Goal: Task Accomplishment & Management: Complete application form

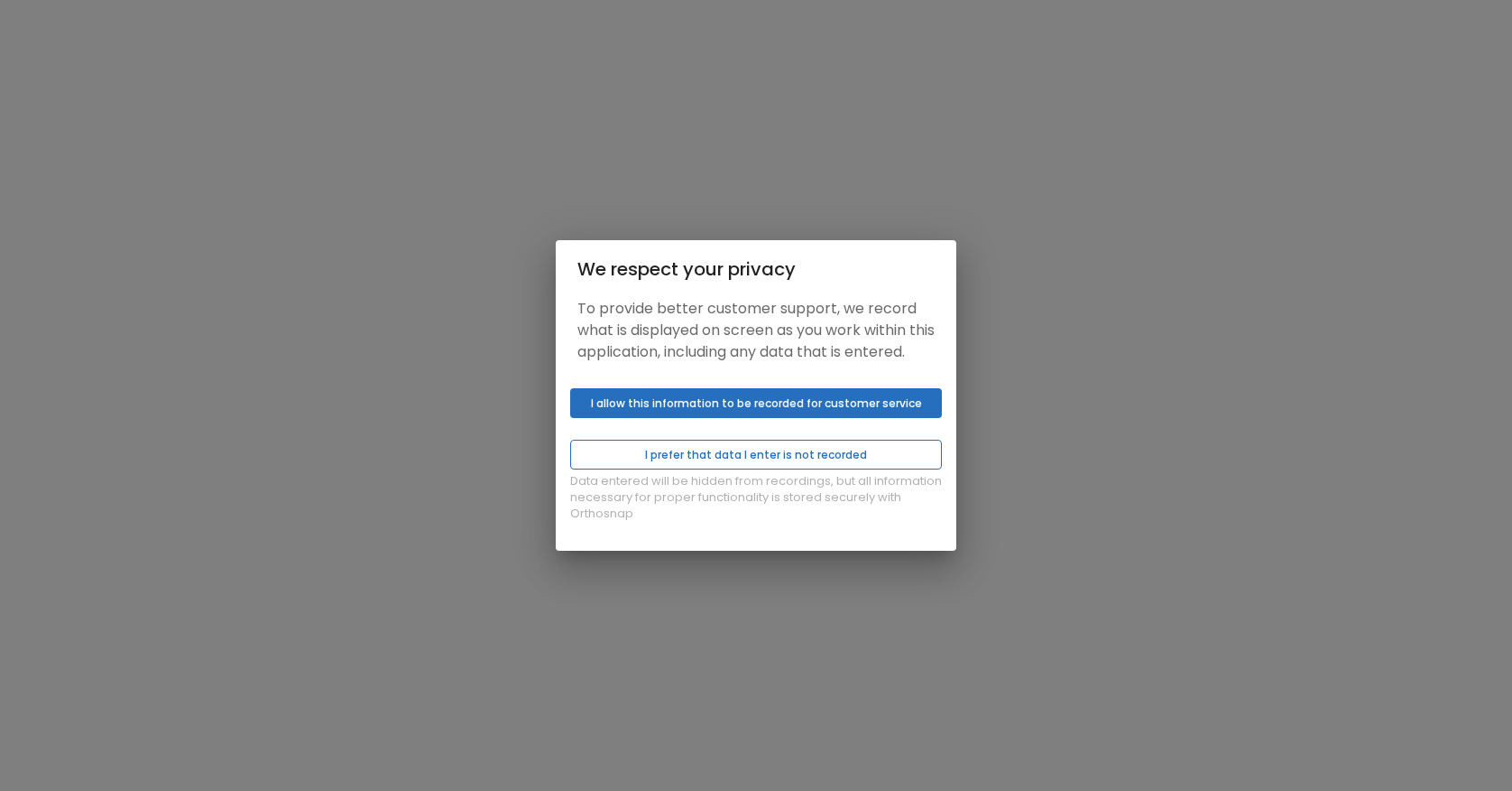
click at [838, 460] on button "I prefer that data I enter is not recorded" at bounding box center [756, 455] width 372 height 30
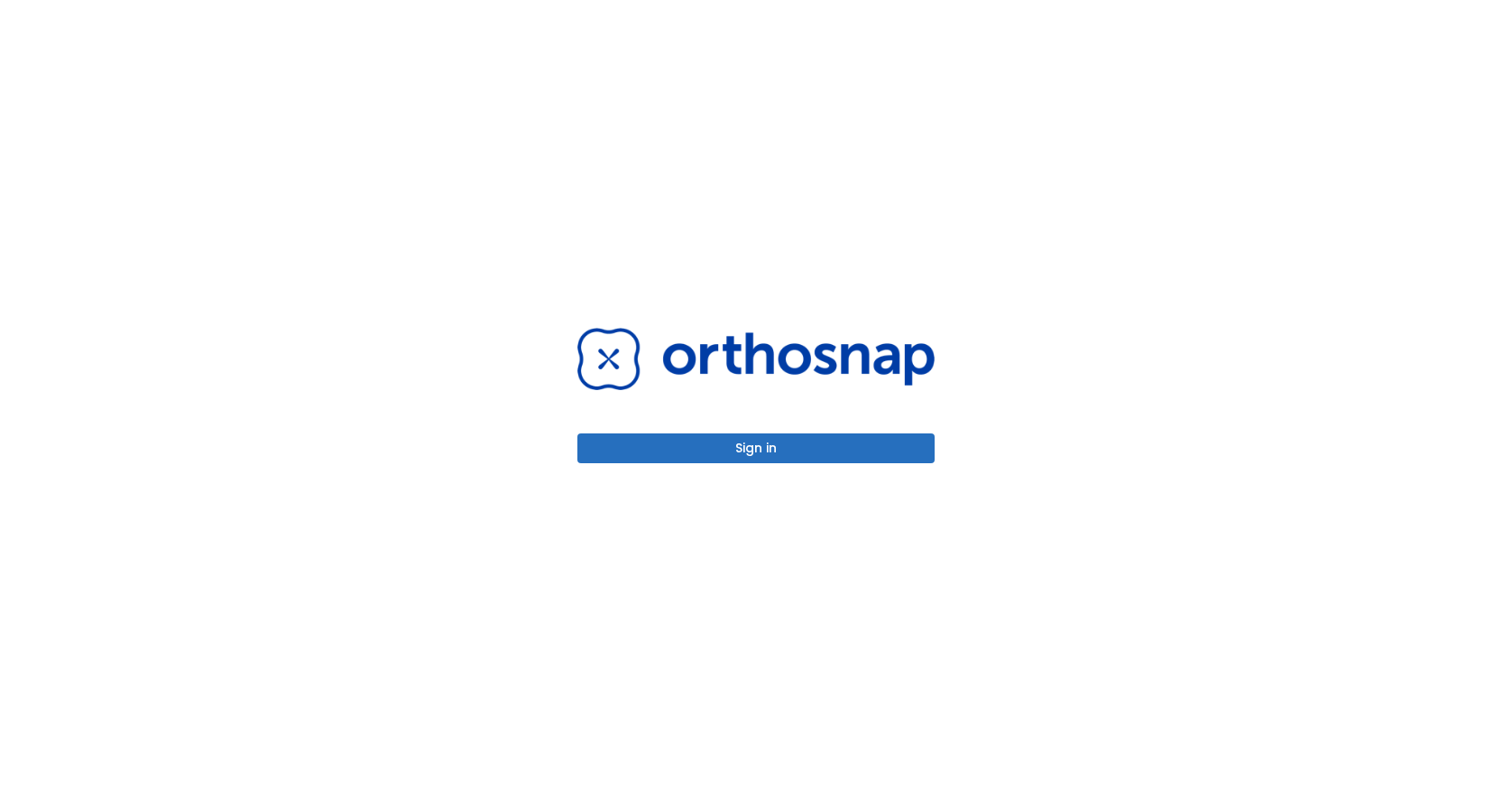
click at [810, 453] on button "Sign in" at bounding box center [756, 448] width 357 height 30
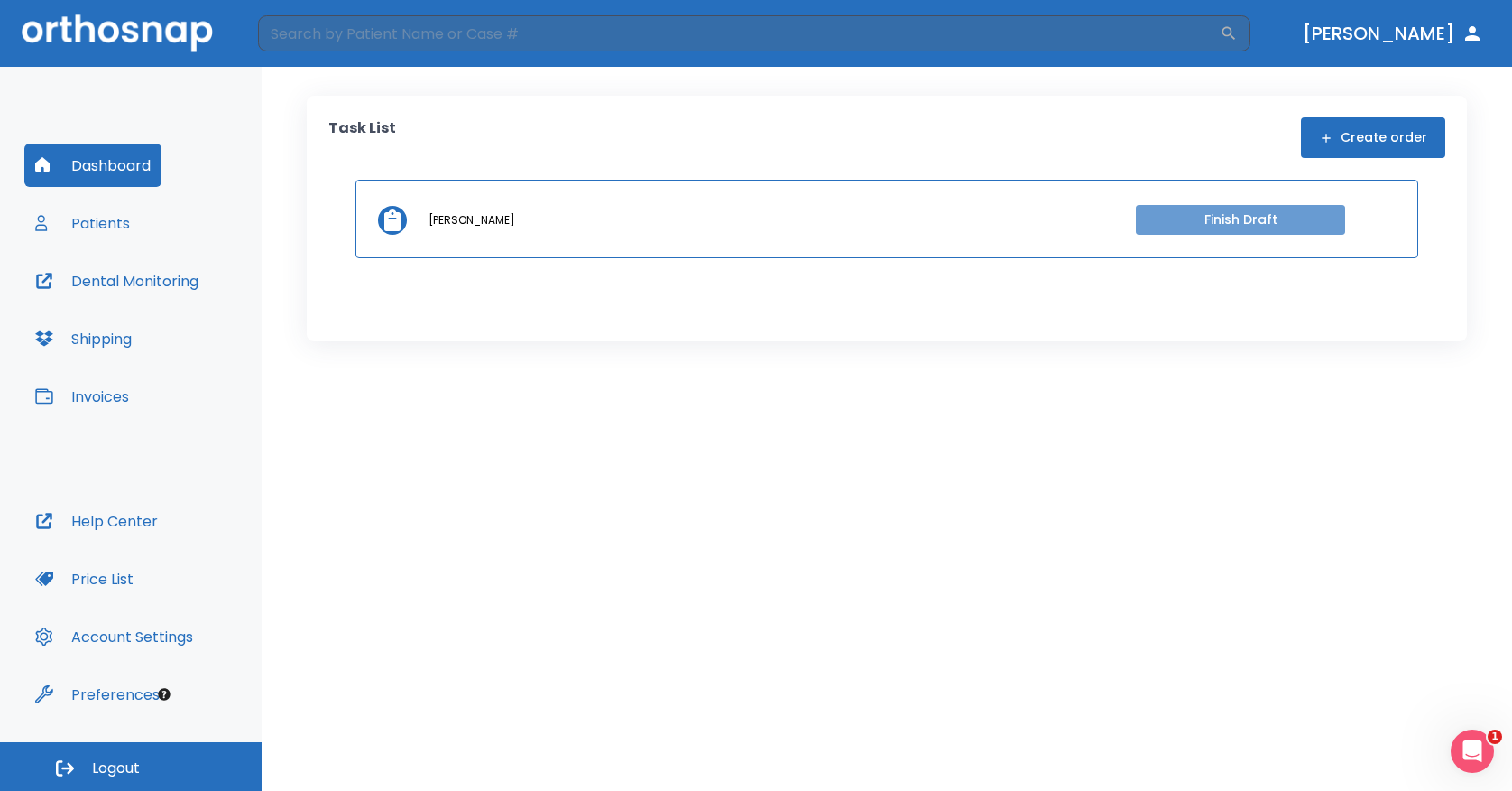
click at [1156, 223] on button "Finish Draft" at bounding box center [1241, 220] width 209 height 30
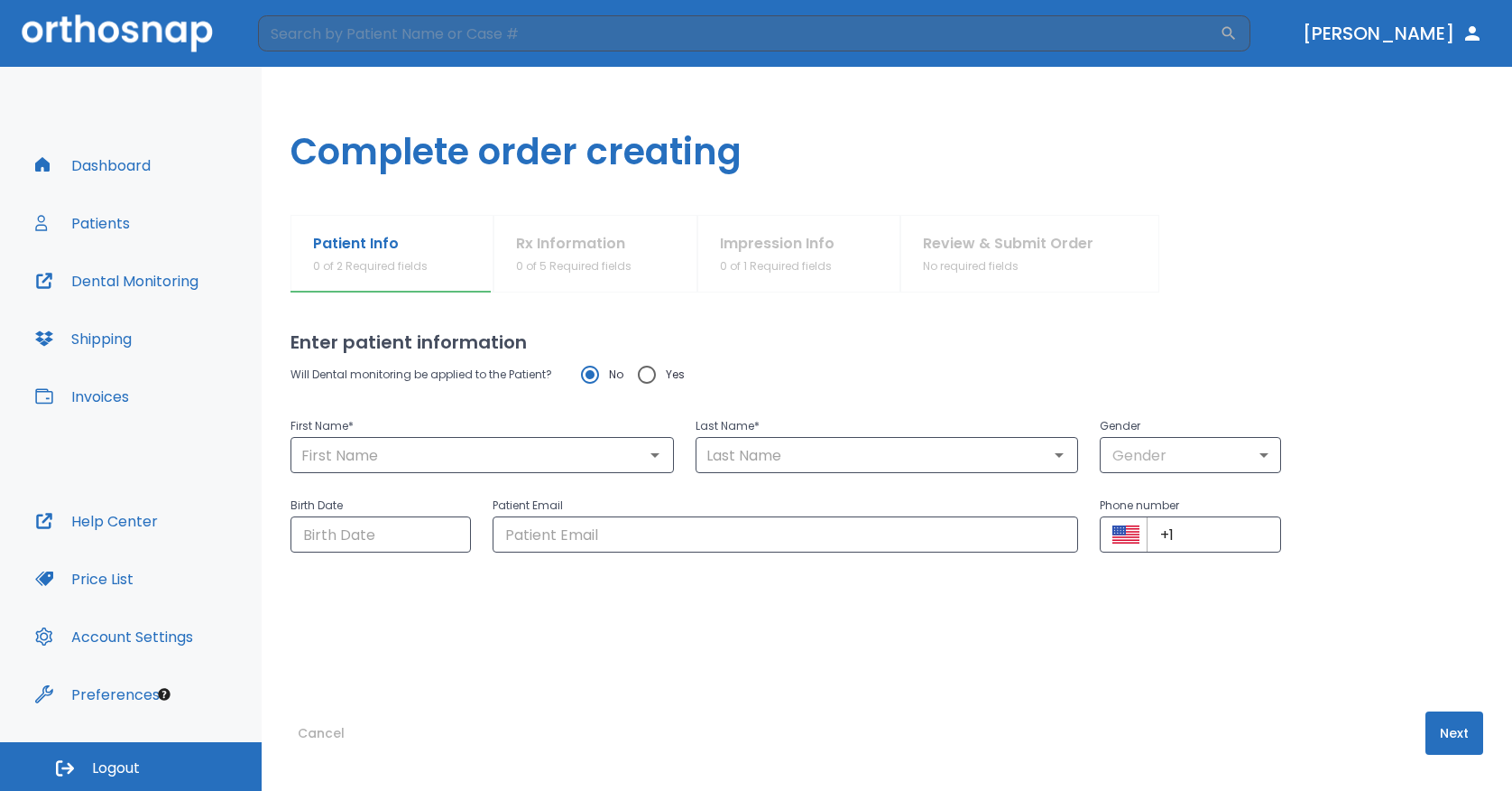
type input "[PERSON_NAME]"
type input "[DATE]"
type input "[EMAIL_ADDRESS][DOMAIN_NAME]"
type input "[PHONE_NUMBER]"
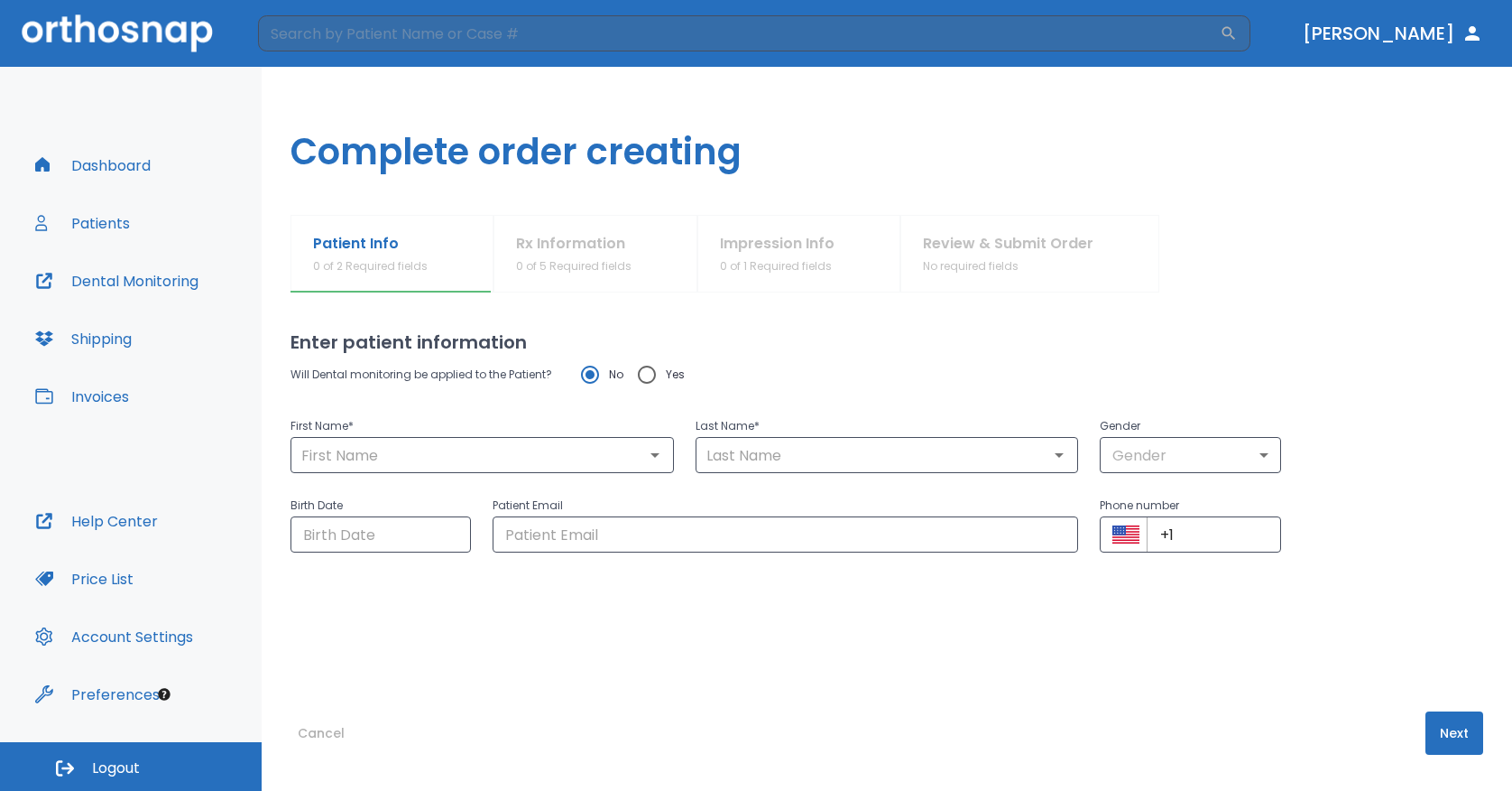
radio input "false"
radio input "true"
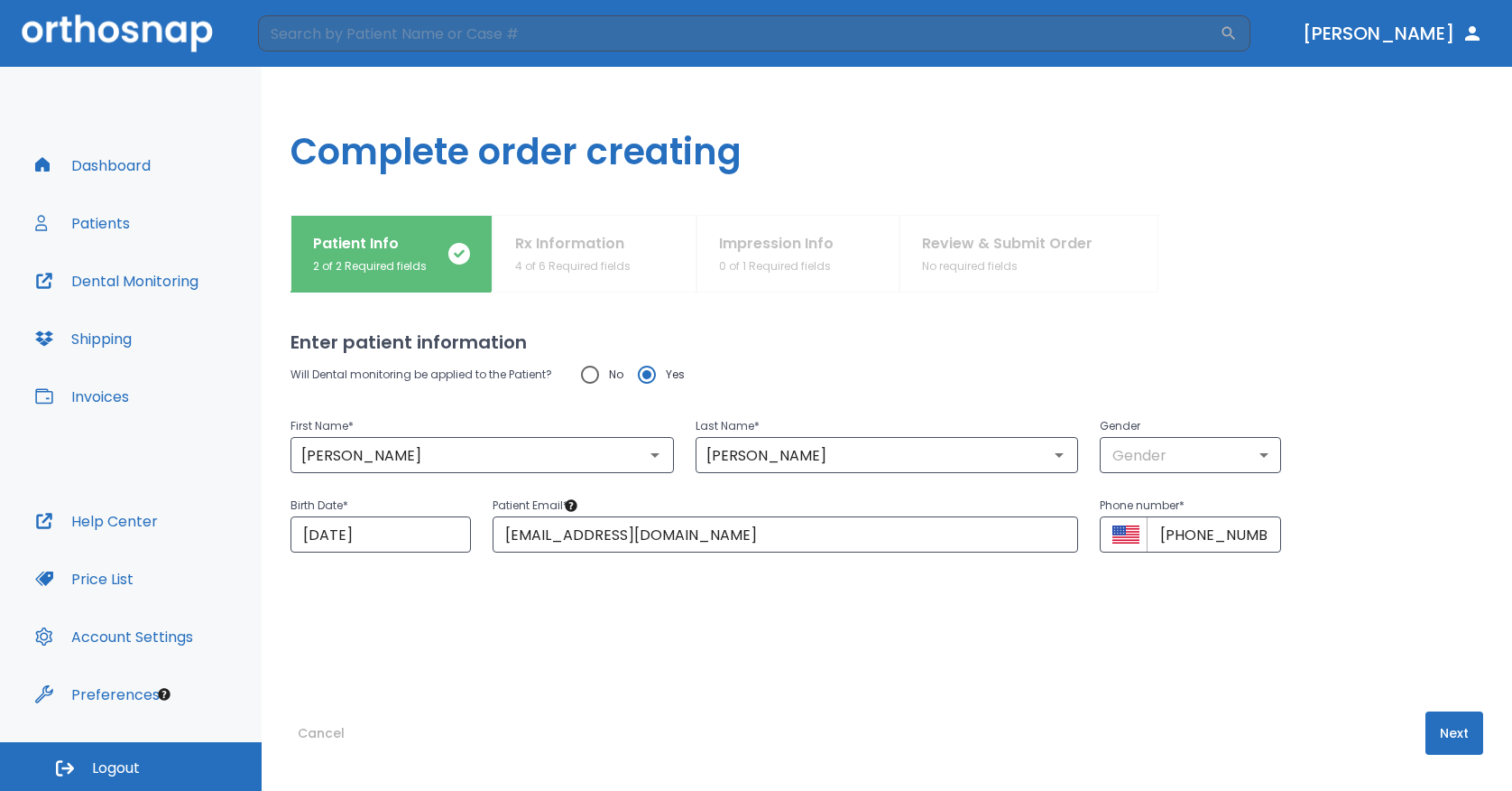
click at [641, 245] on div "Patient Info 2 of 2 Required fields Rx Information 4 of 6 Required fields Impre…" at bounding box center [887, 254] width 1193 height 78
click at [1431, 726] on button "Next" at bounding box center [1454, 733] width 57 height 43
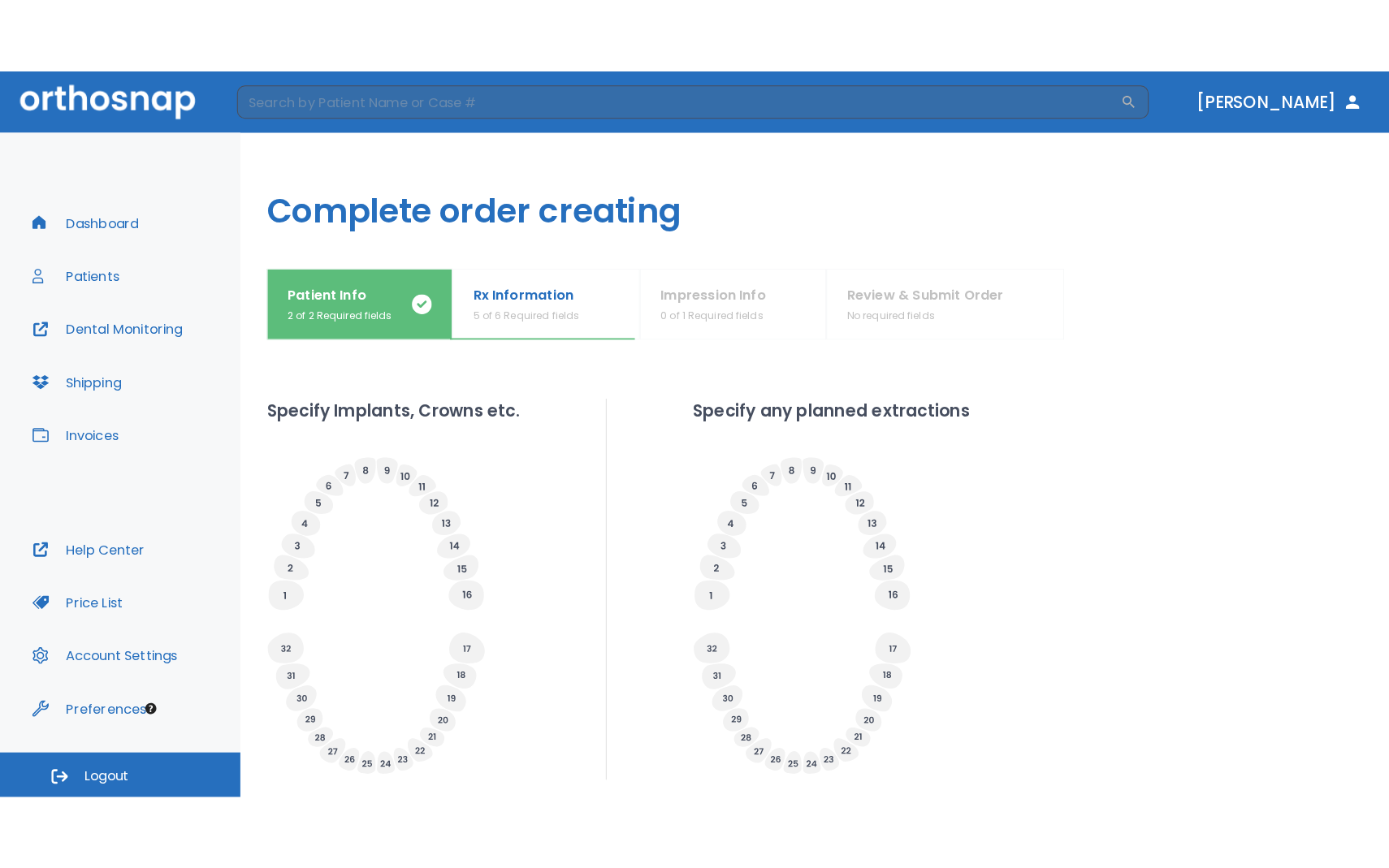
scroll to position [544, 0]
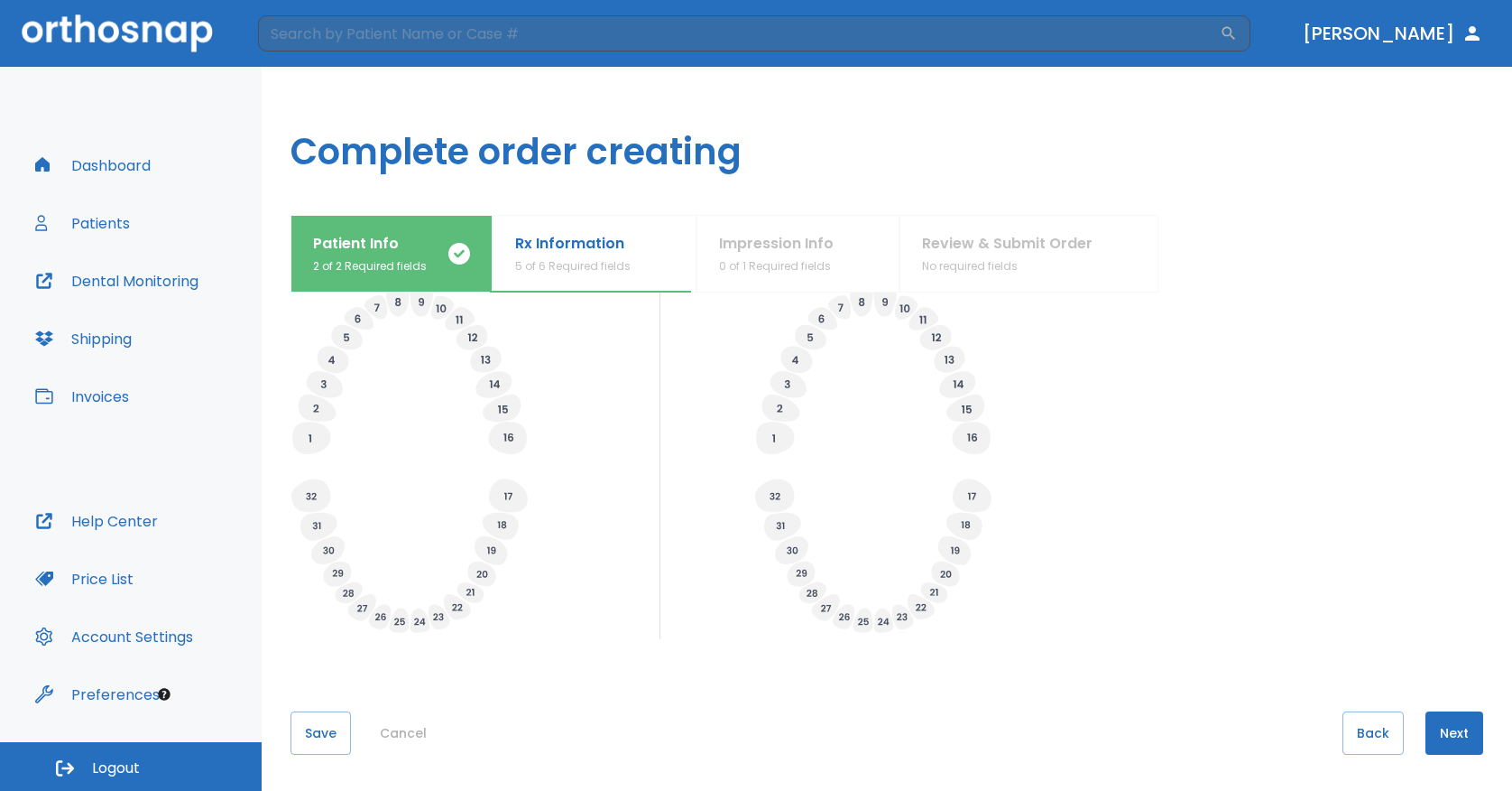
drag, startPoint x: 1356, startPoint y: 734, endPoint x: 1287, endPoint y: 632, distance: 123.1
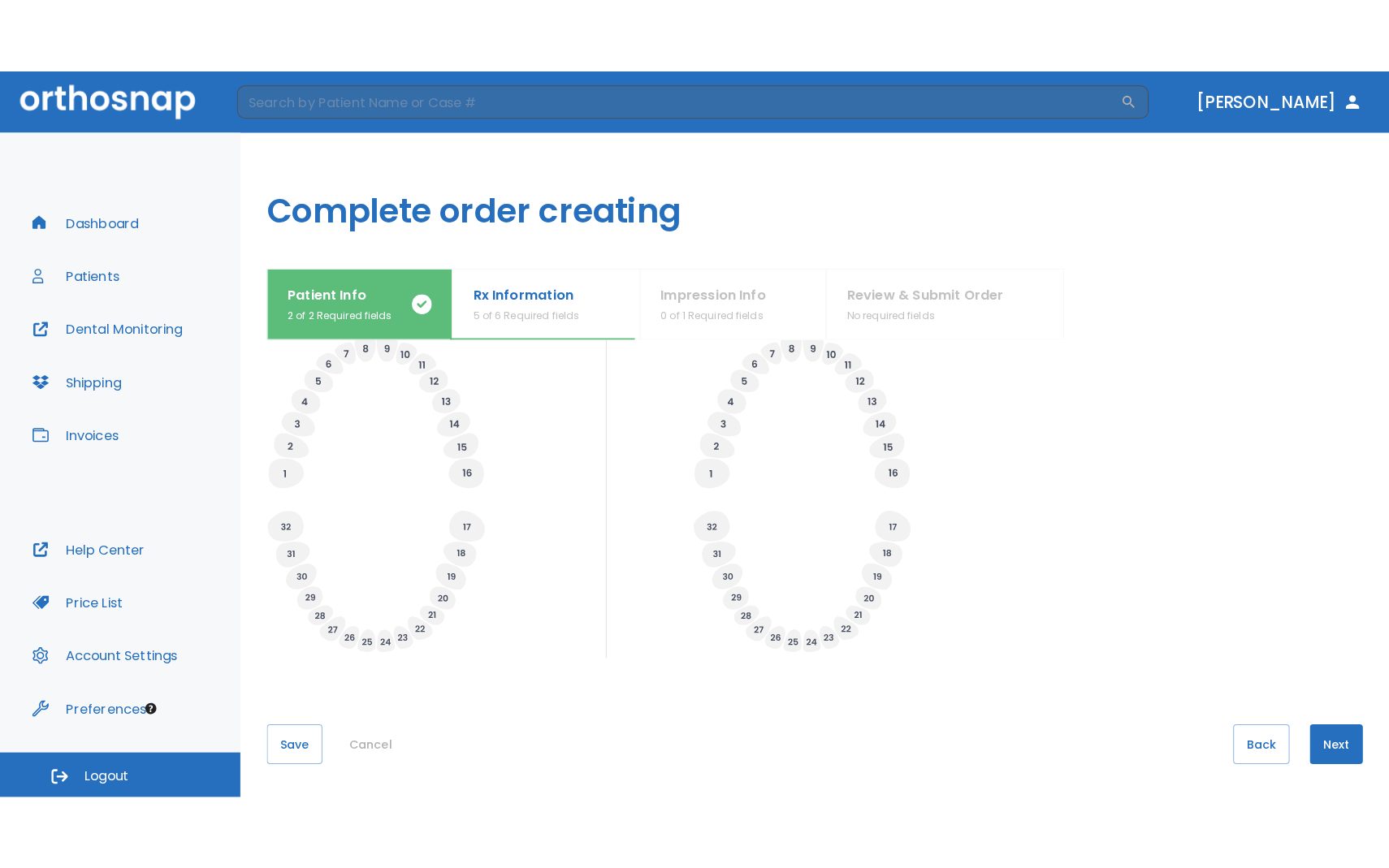
scroll to position [387, 0]
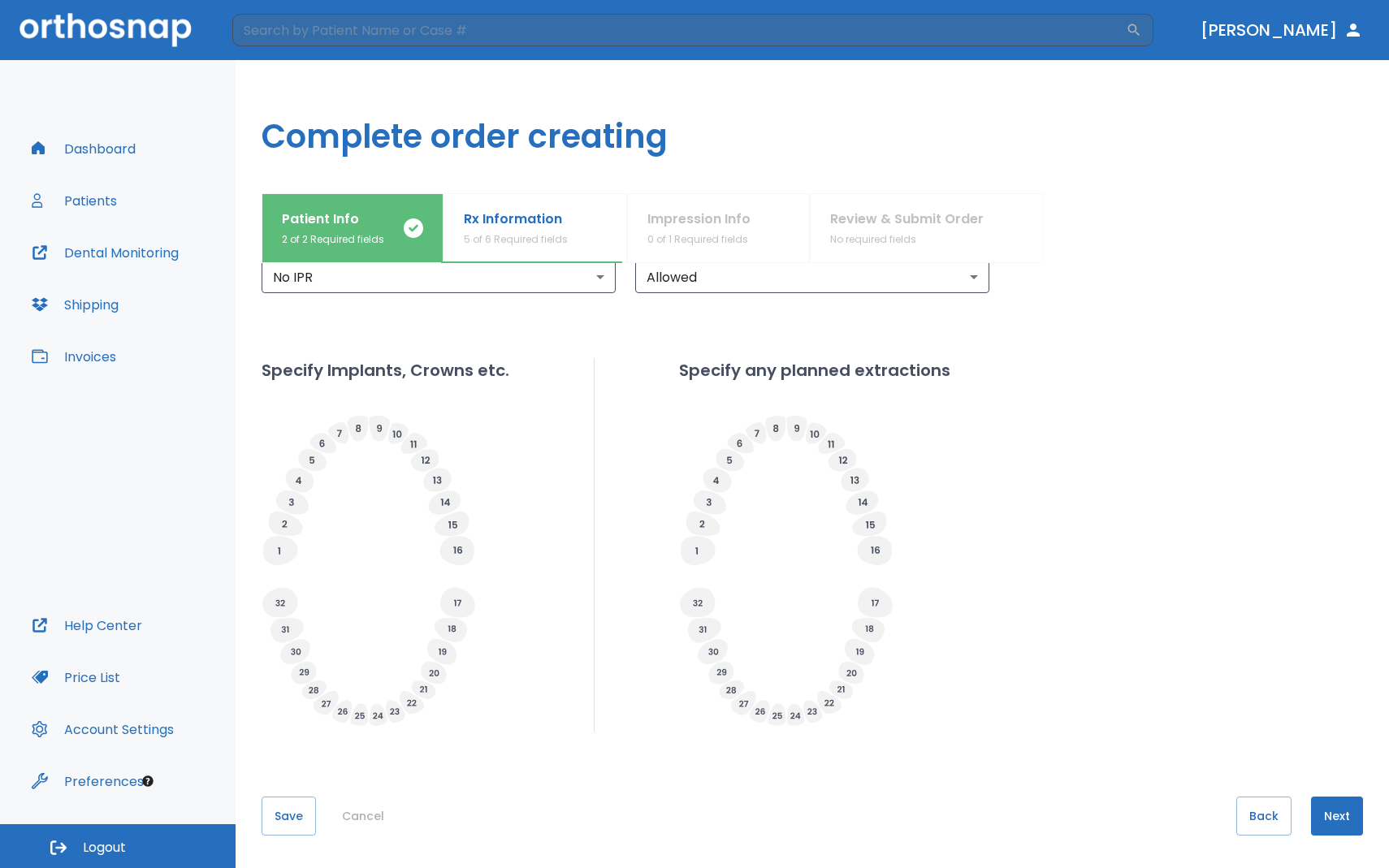
click at [1326, 711] on button "Next" at bounding box center [1337, 816] width 52 height 39
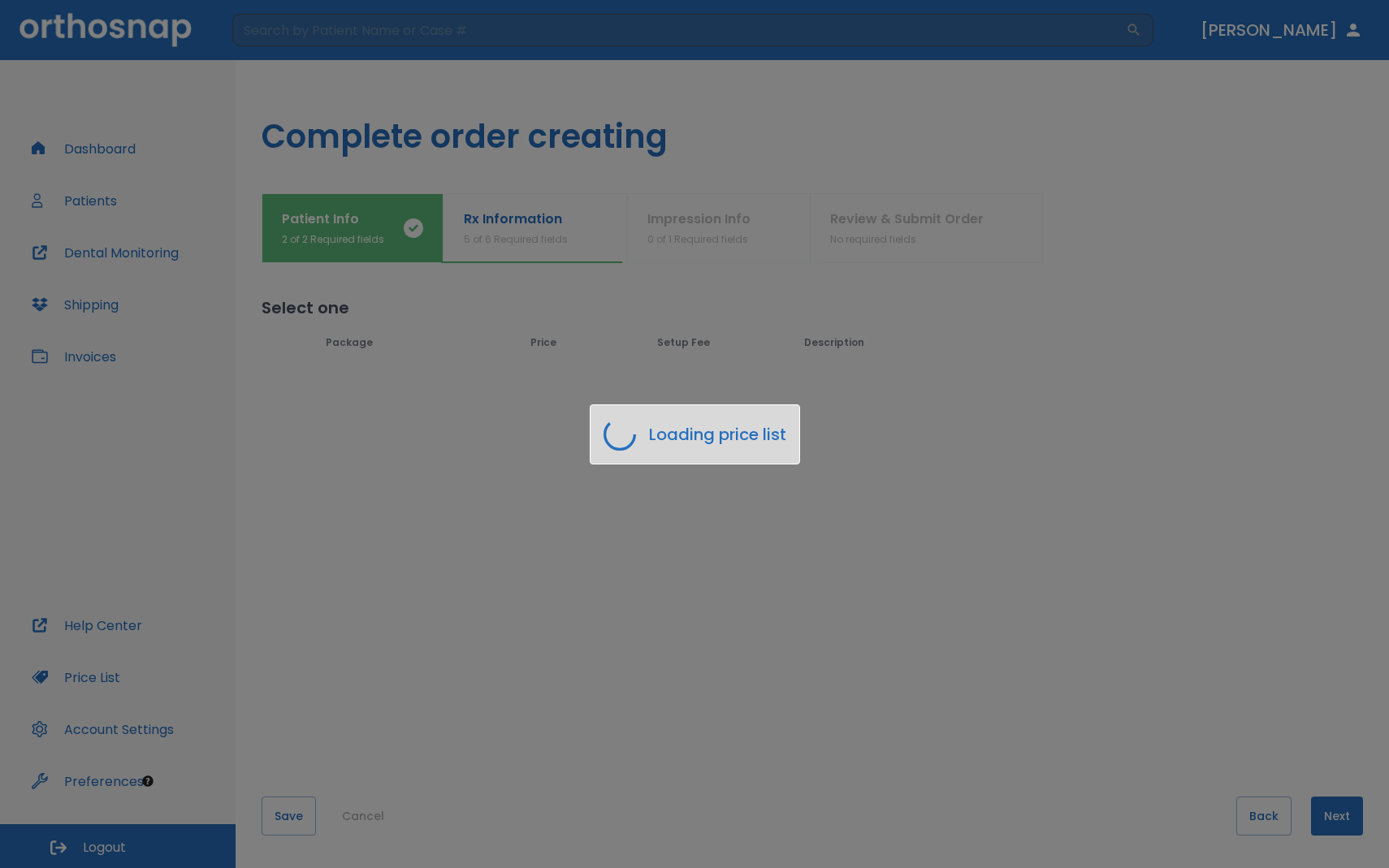
scroll to position [0, 0]
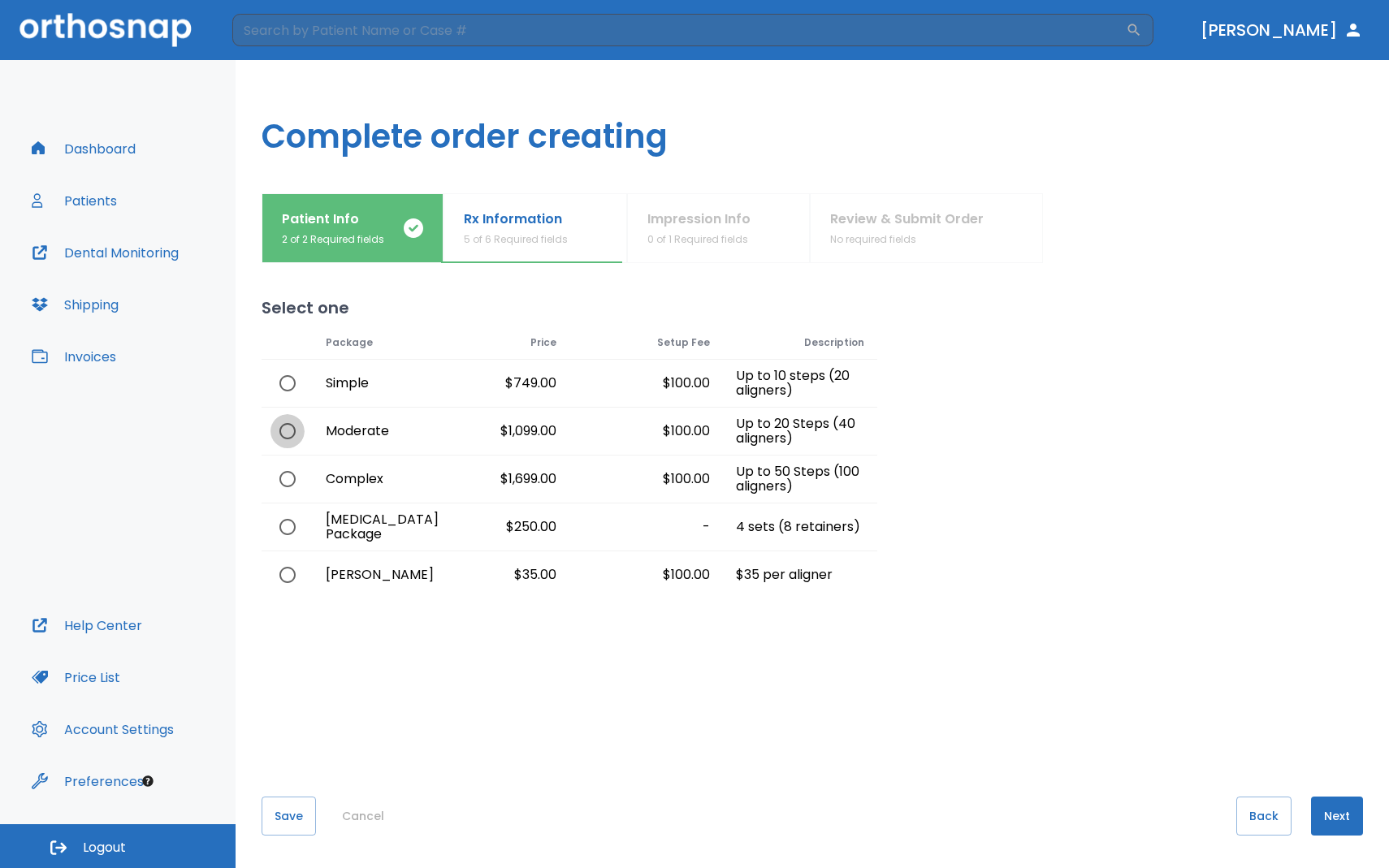
click at [290, 433] on input "radio" at bounding box center [287, 431] width 34 height 34
radio input "true"
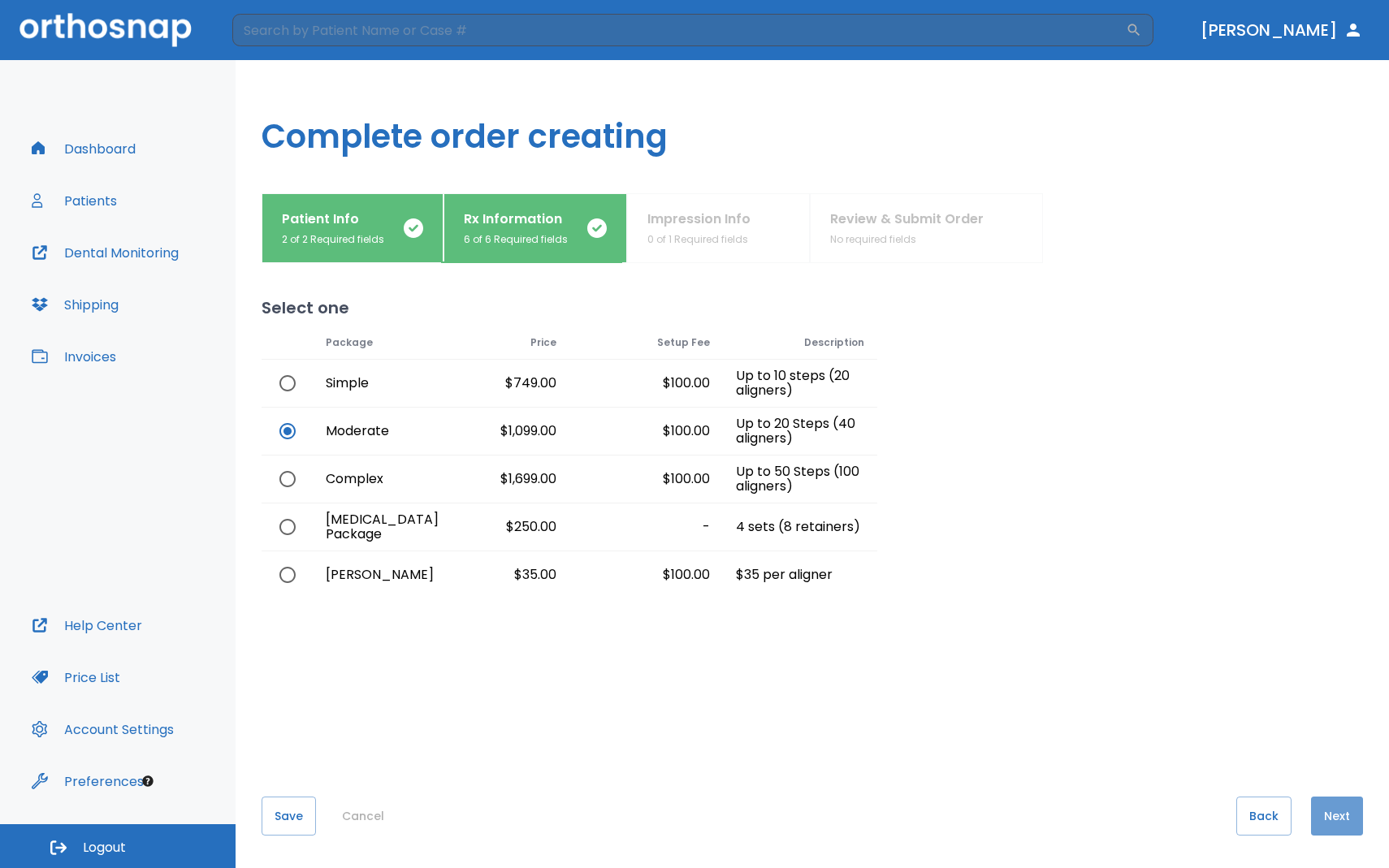
click at [1323, 711] on button "Next" at bounding box center [1337, 816] width 52 height 39
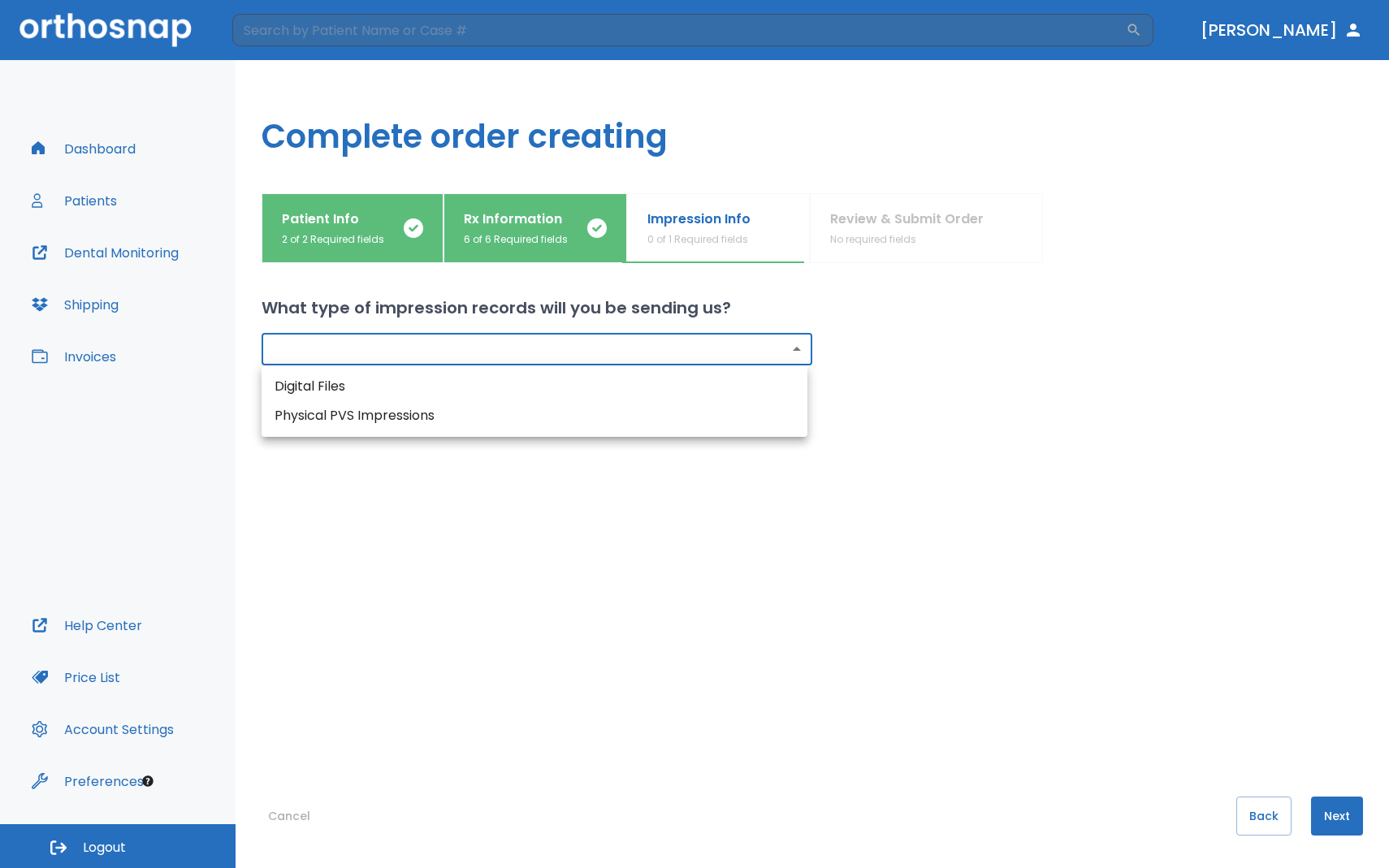
click at [773, 352] on body "​ [PERSON_NAME] Dashboard Patients Dental Monitoring Shipping Invoices Help Cen…" at bounding box center [694, 434] width 1389 height 868
click at [702, 382] on li "Digital Files" at bounding box center [534, 386] width 546 height 30
type input "digital"
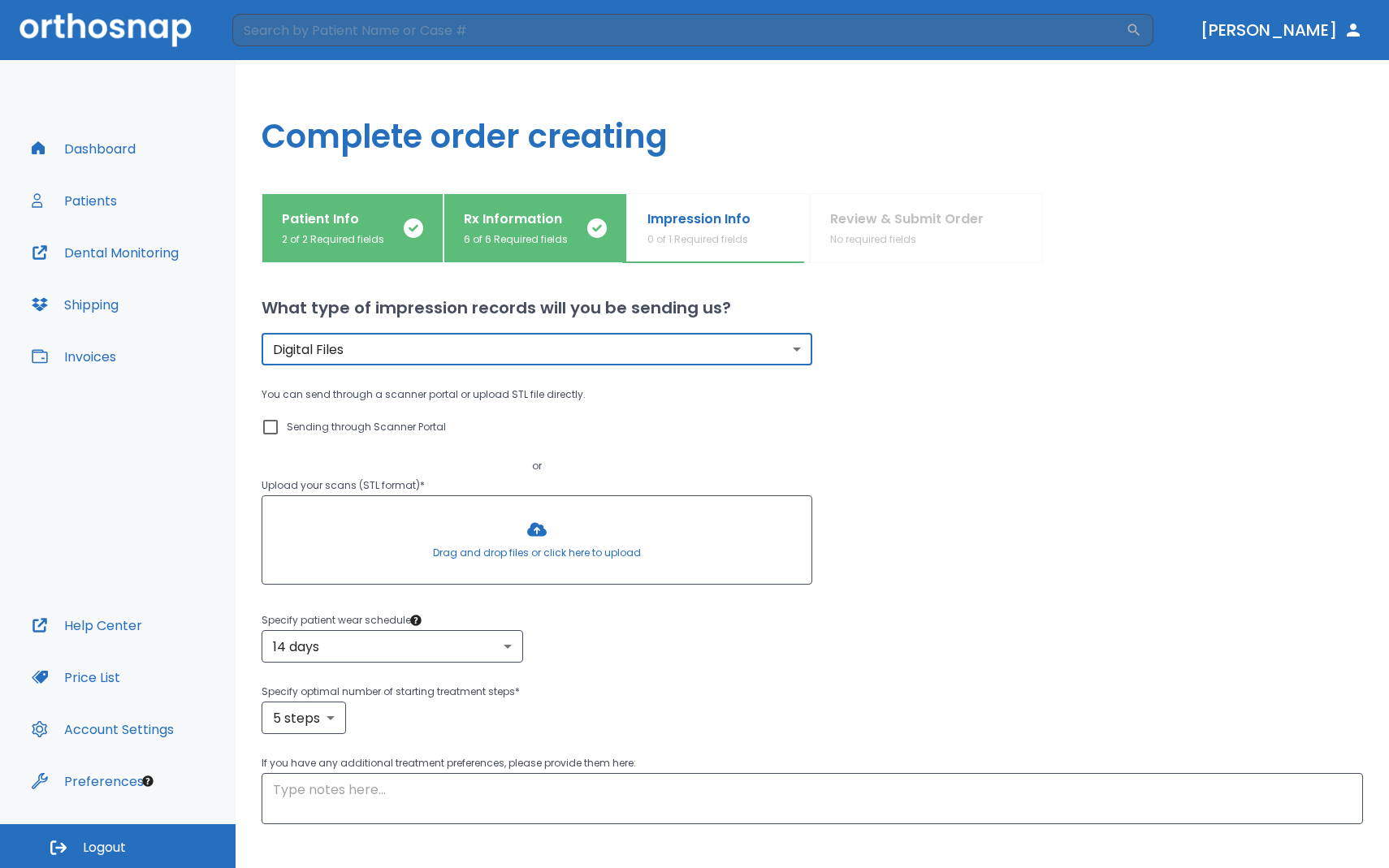
scroll to position [93, 0]
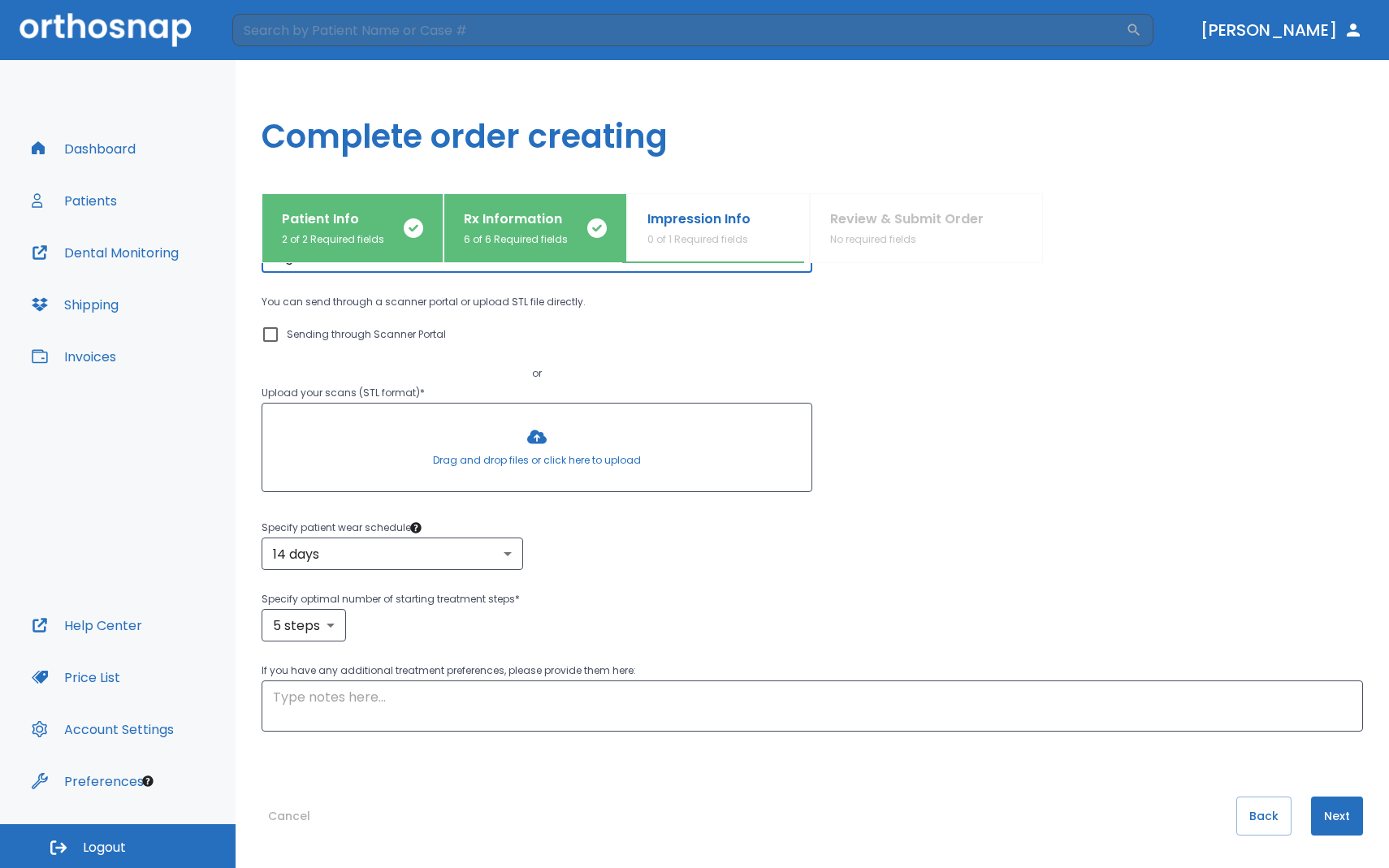
click at [1315, 711] on button "Next" at bounding box center [1337, 816] width 52 height 39
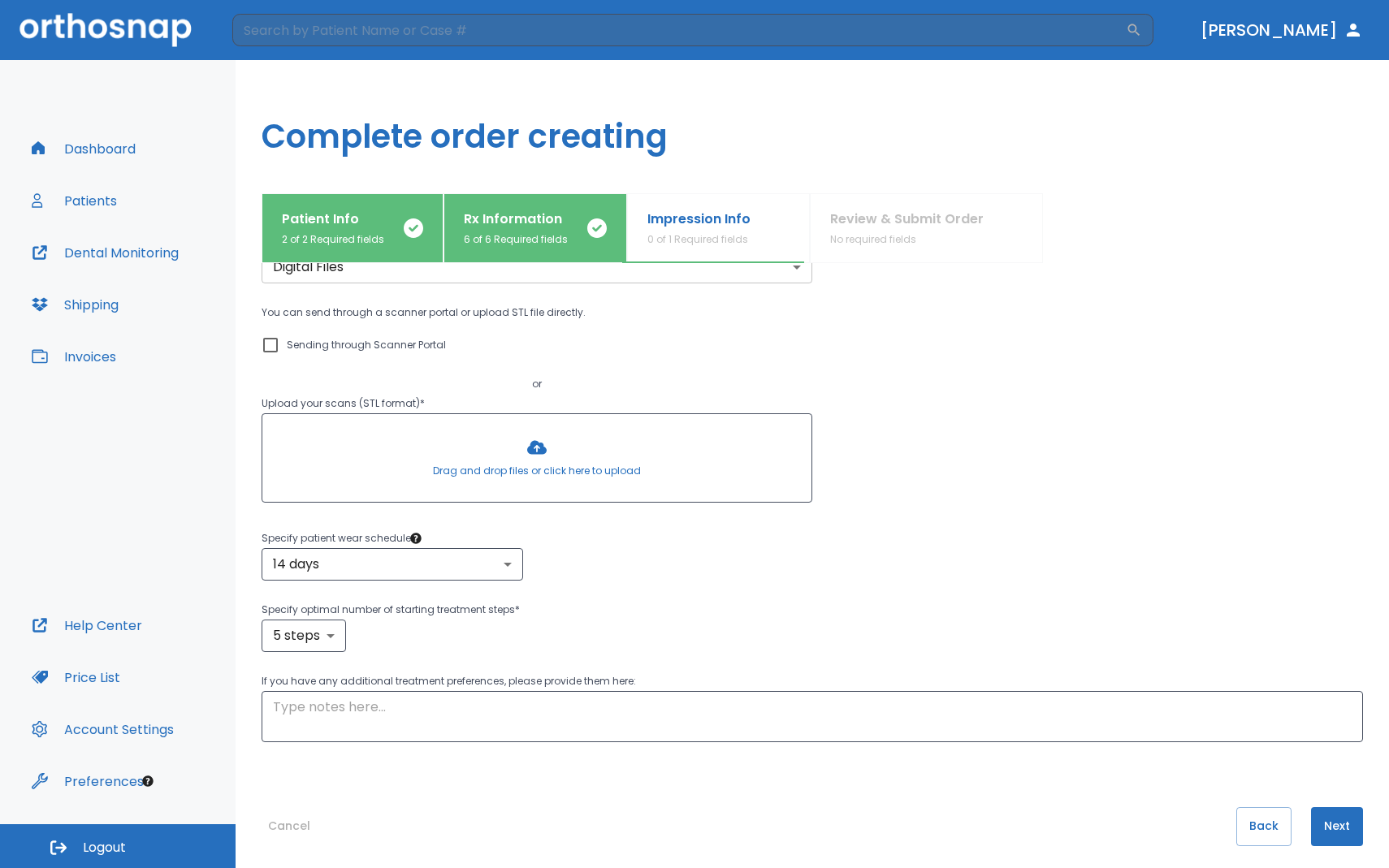
scroll to position [111, 0]
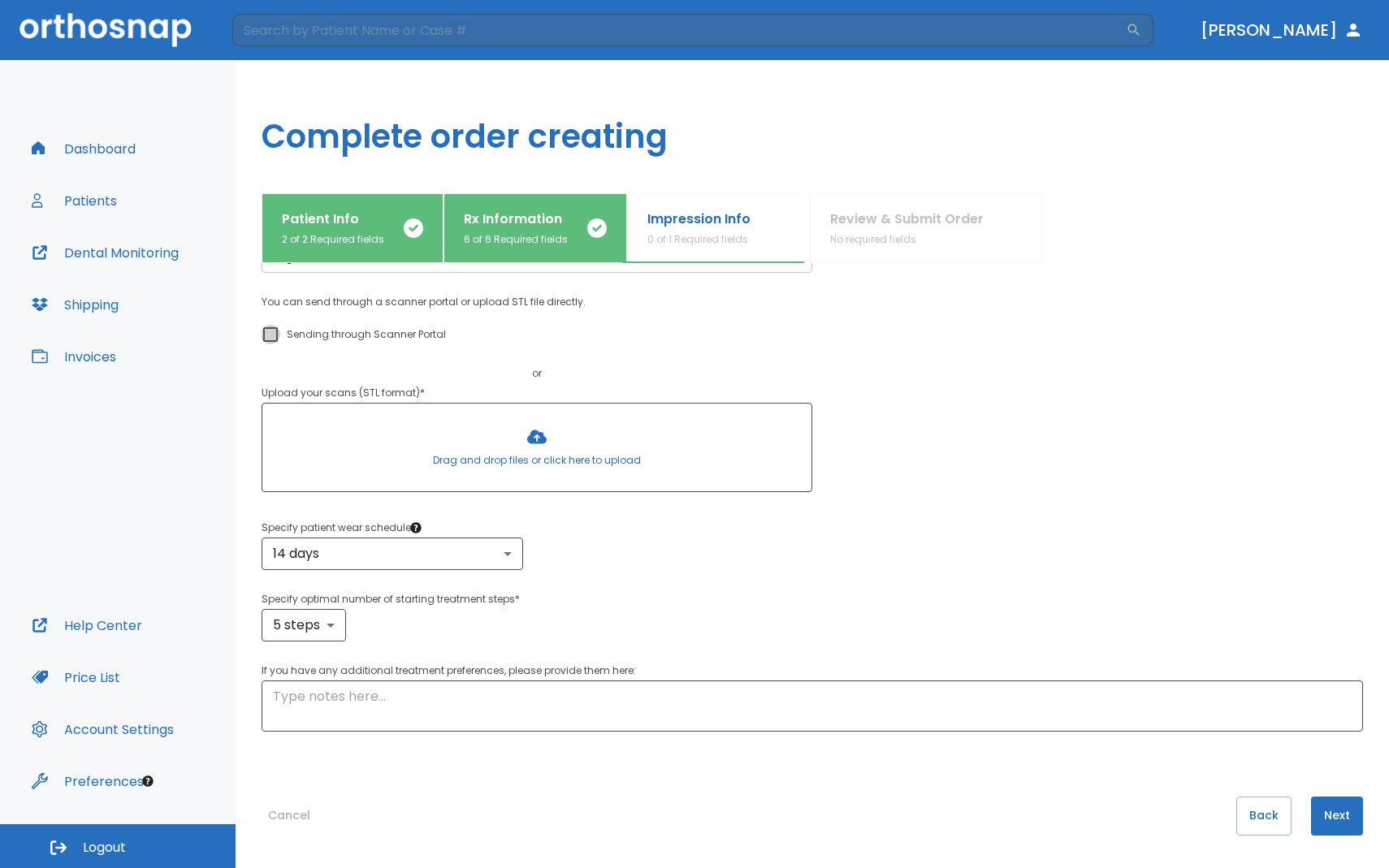
click at [272, 332] on input "Sending through Scanner Portal" at bounding box center [270, 334] width 19 height 19
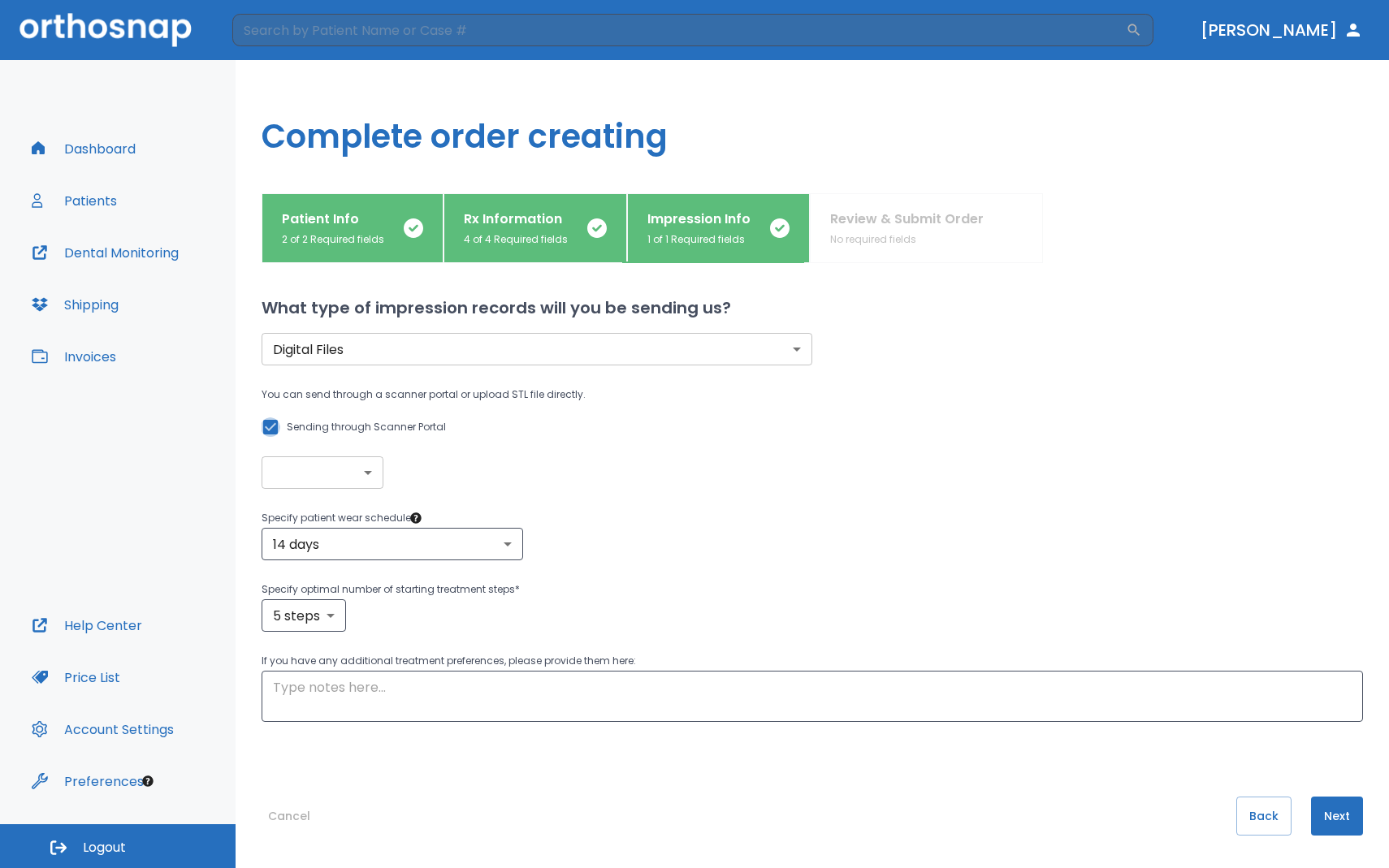
click at [276, 423] on input "Sending through Scanner Portal" at bounding box center [270, 427] width 19 height 19
checkbox input "false"
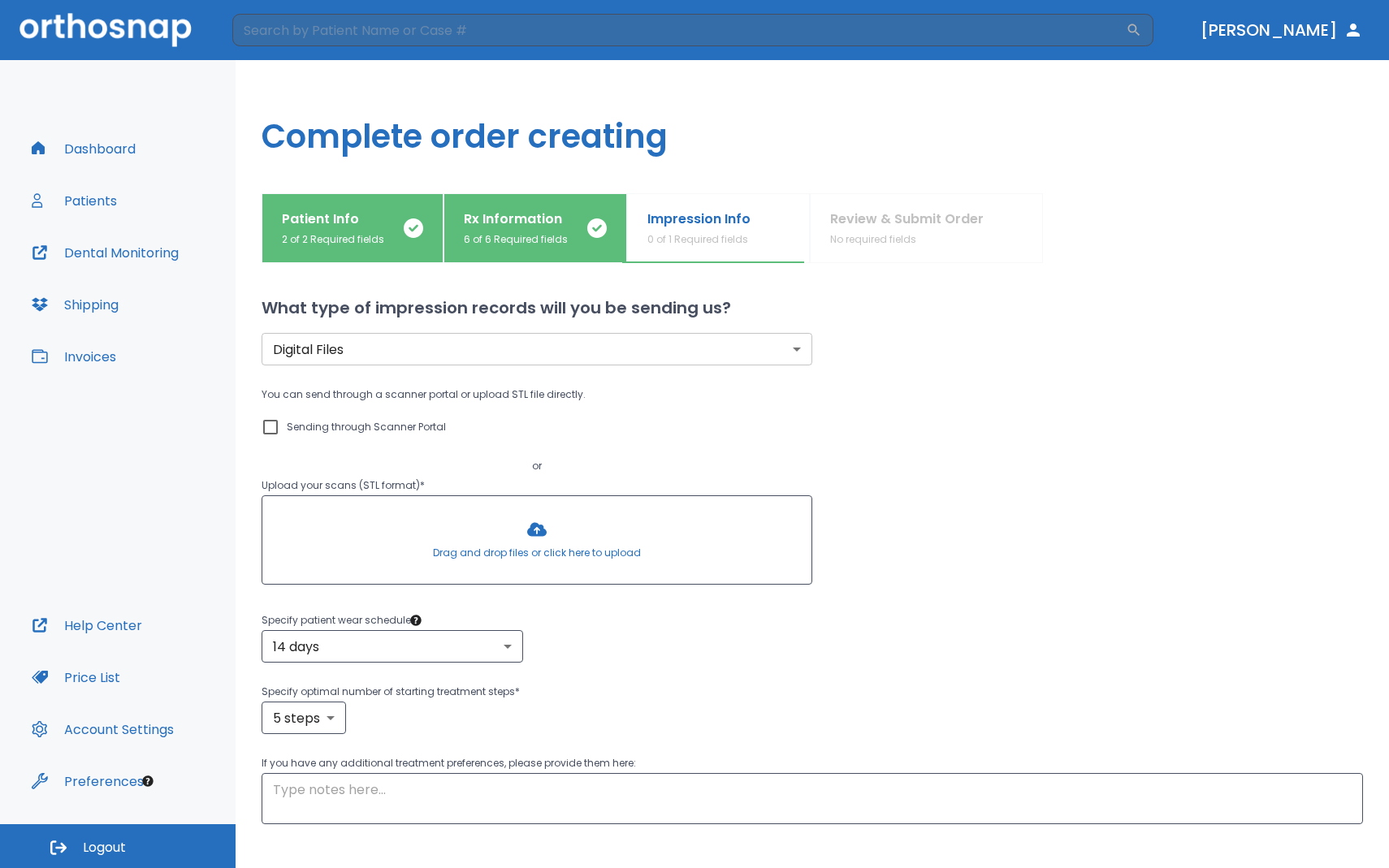
scroll to position [93, 0]
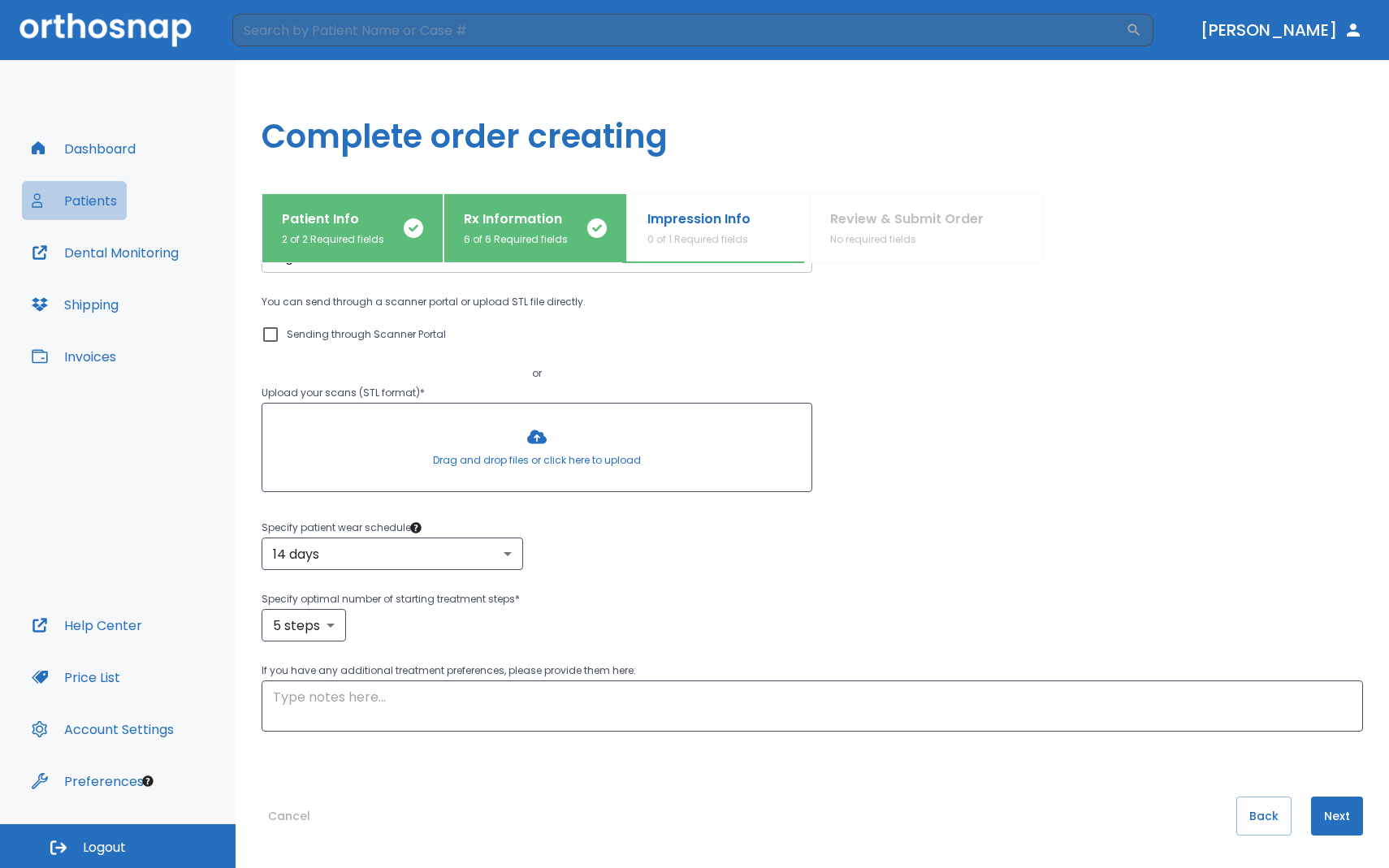
click at [120, 205] on button "Patients" at bounding box center [74, 200] width 105 height 39
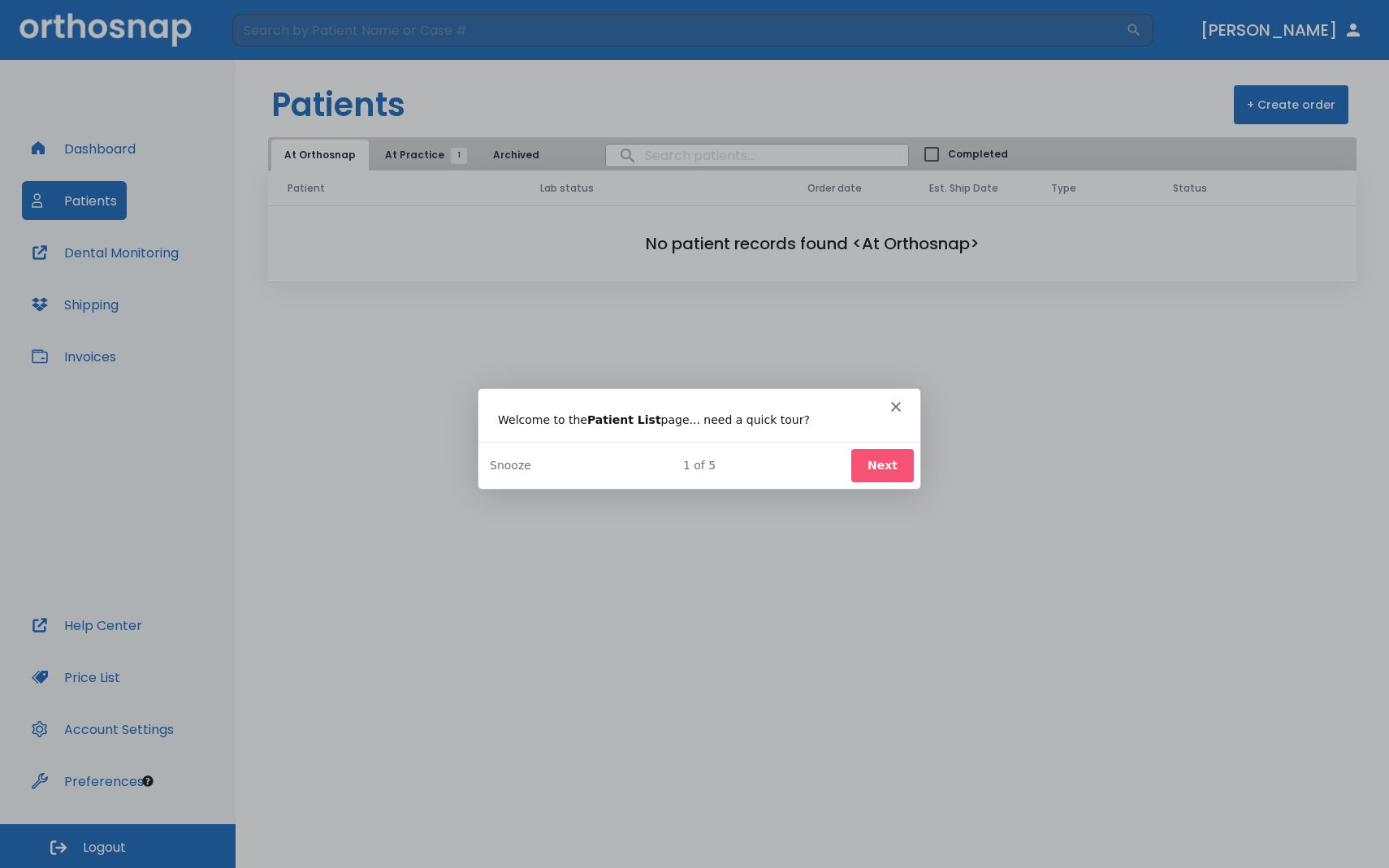
click at [895, 408] on icon "Close" at bounding box center [895, 407] width 10 height 10
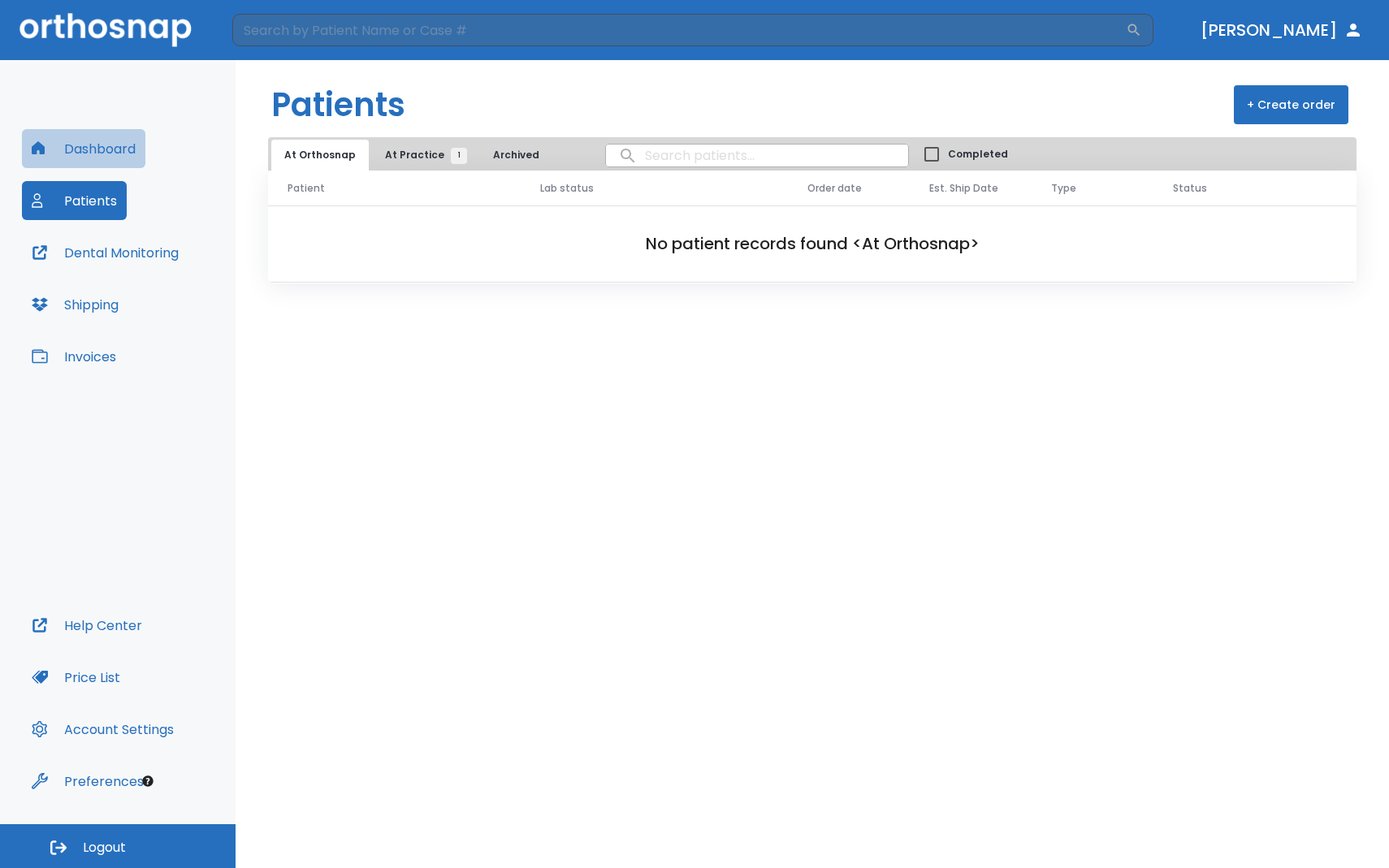
click at [123, 154] on button "Dashboard" at bounding box center [84, 149] width 123 height 39
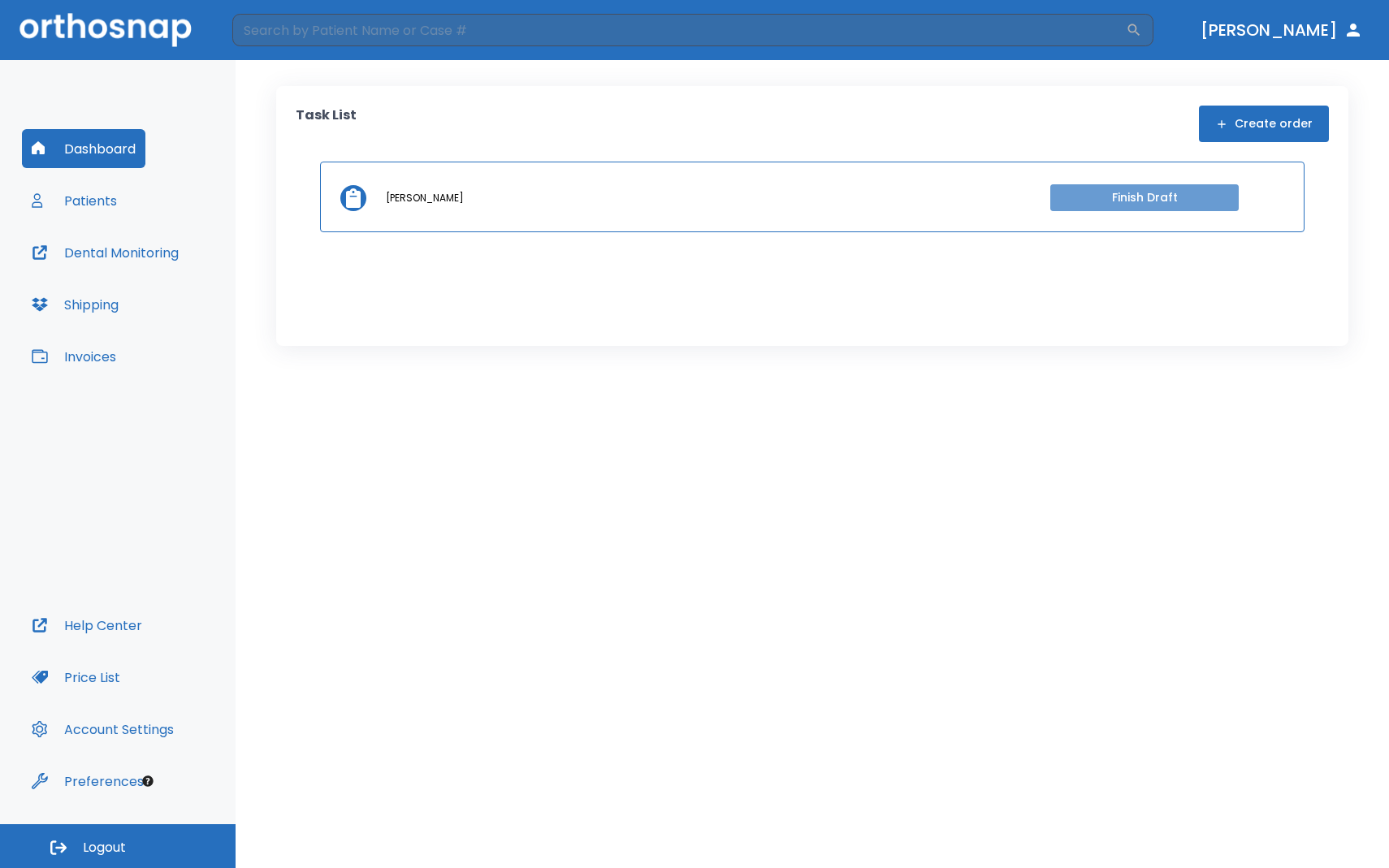
click at [1080, 195] on button "Finish Draft" at bounding box center [1144, 198] width 189 height 27
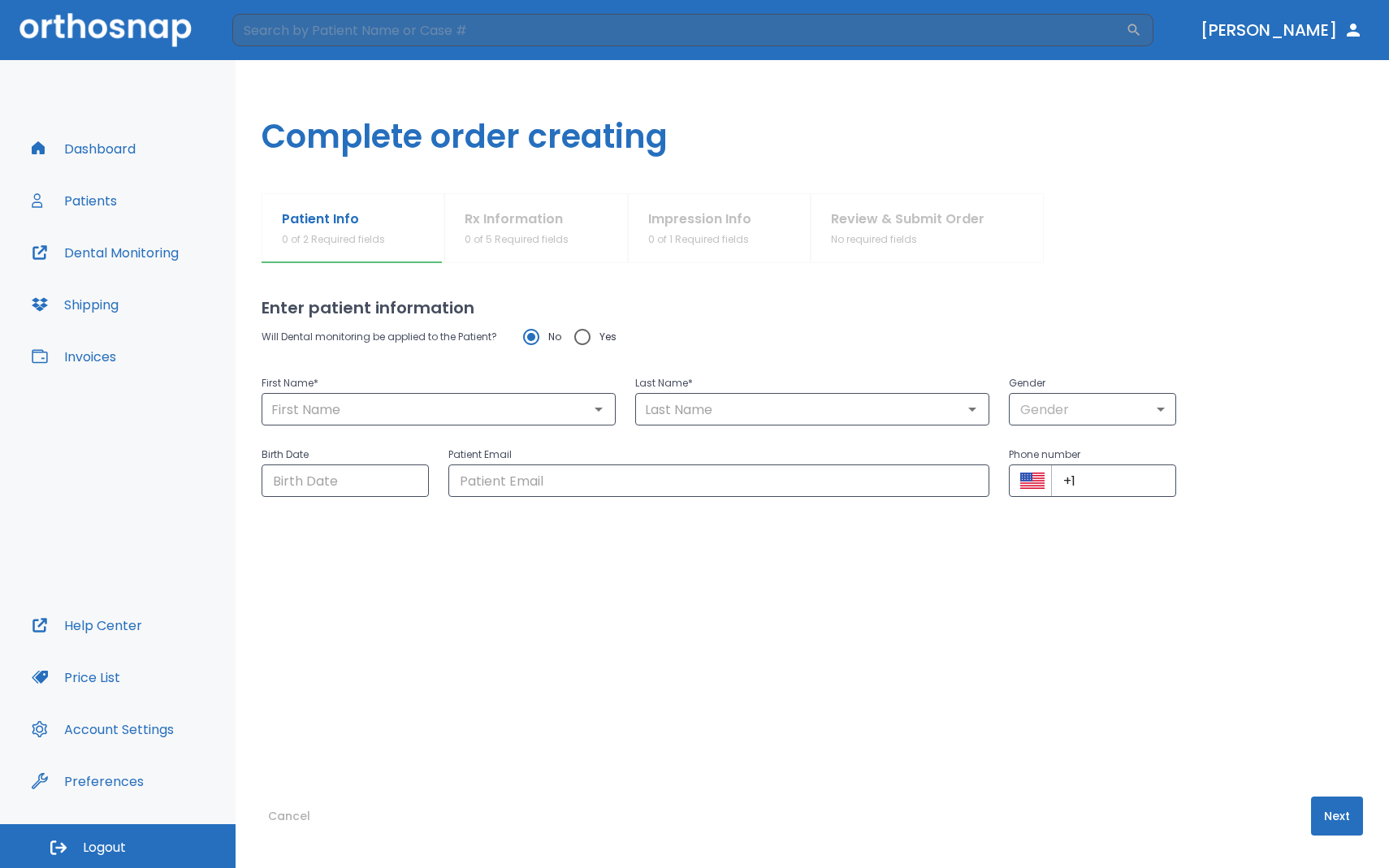
type input "[PERSON_NAME]"
type input "[DATE]"
type input "[EMAIL_ADDRESS][DOMAIN_NAME]"
type input "[PHONE_NUMBER]"
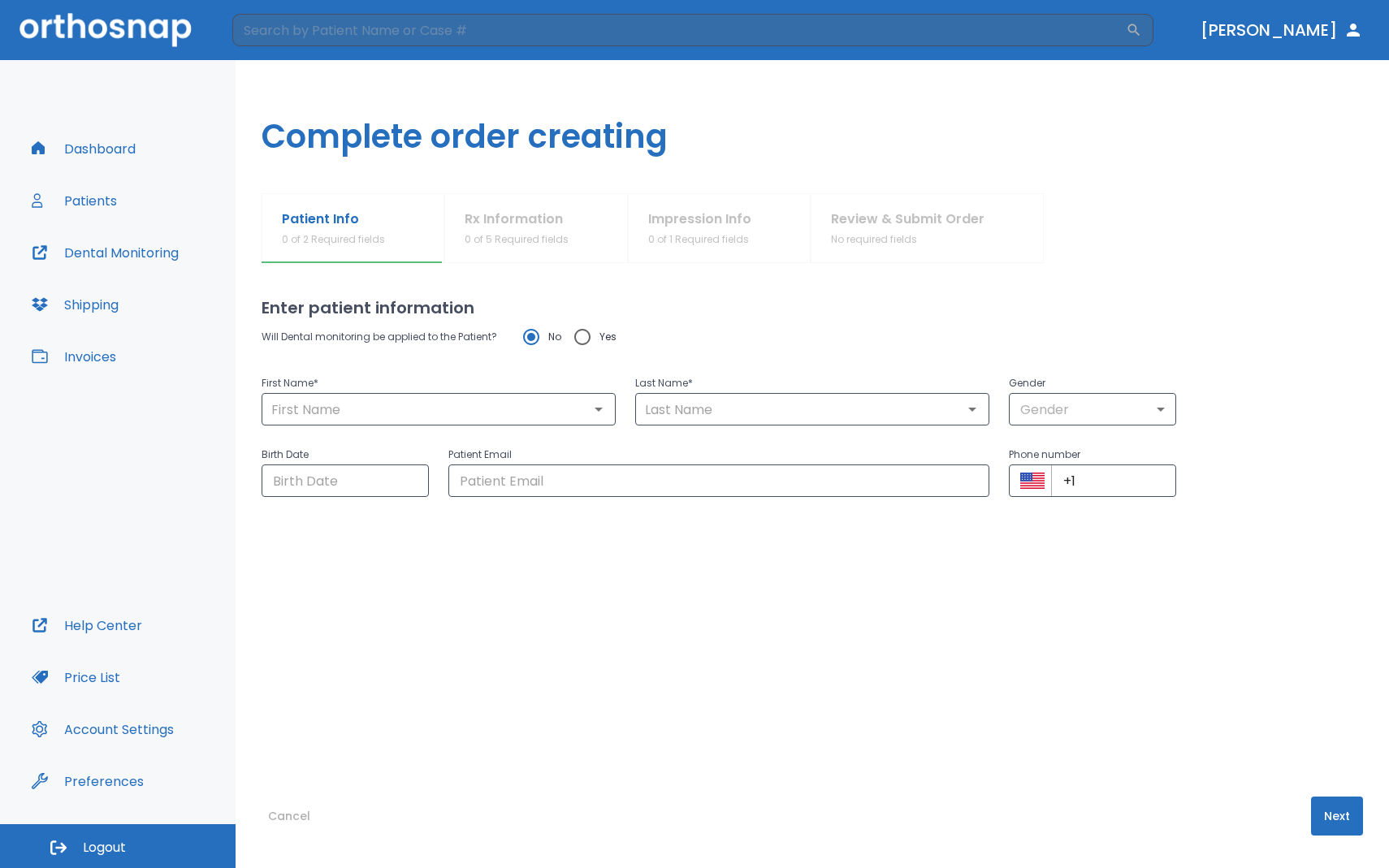
radio input "false"
radio input "true"
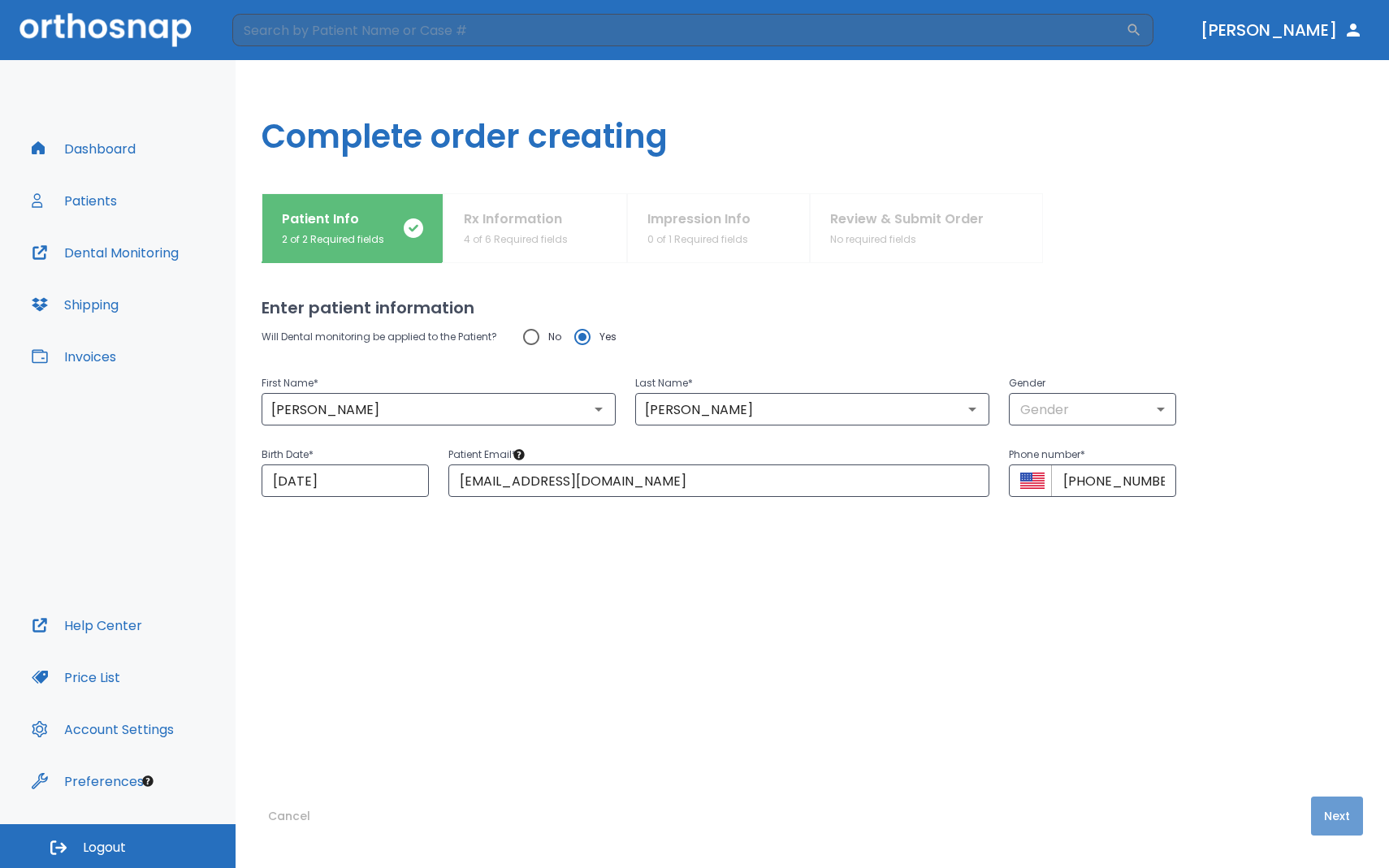
click at [1321, 711] on button "Next" at bounding box center [1337, 816] width 52 height 39
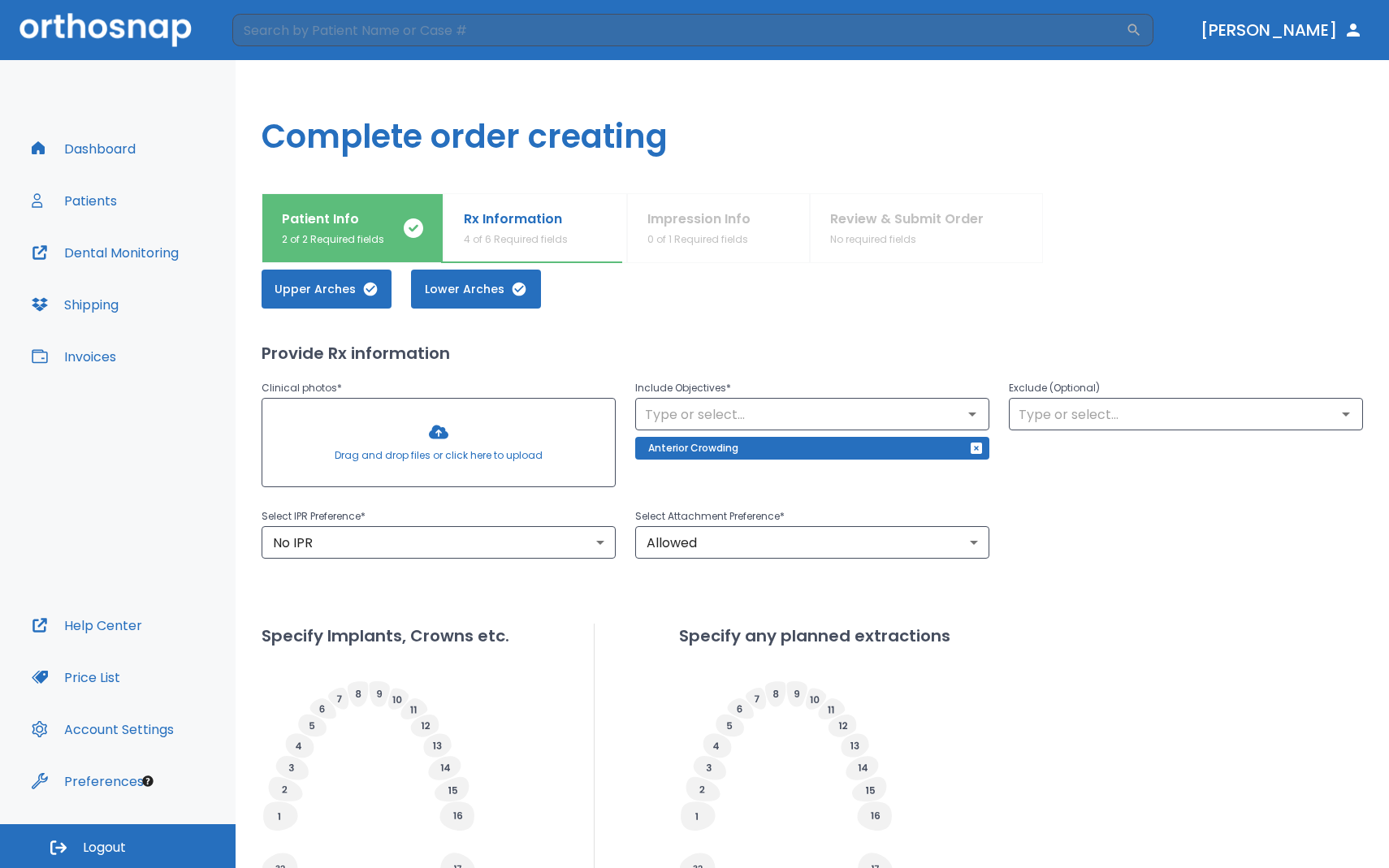
scroll to position [66, 0]
